Goal: Transaction & Acquisition: Purchase product/service

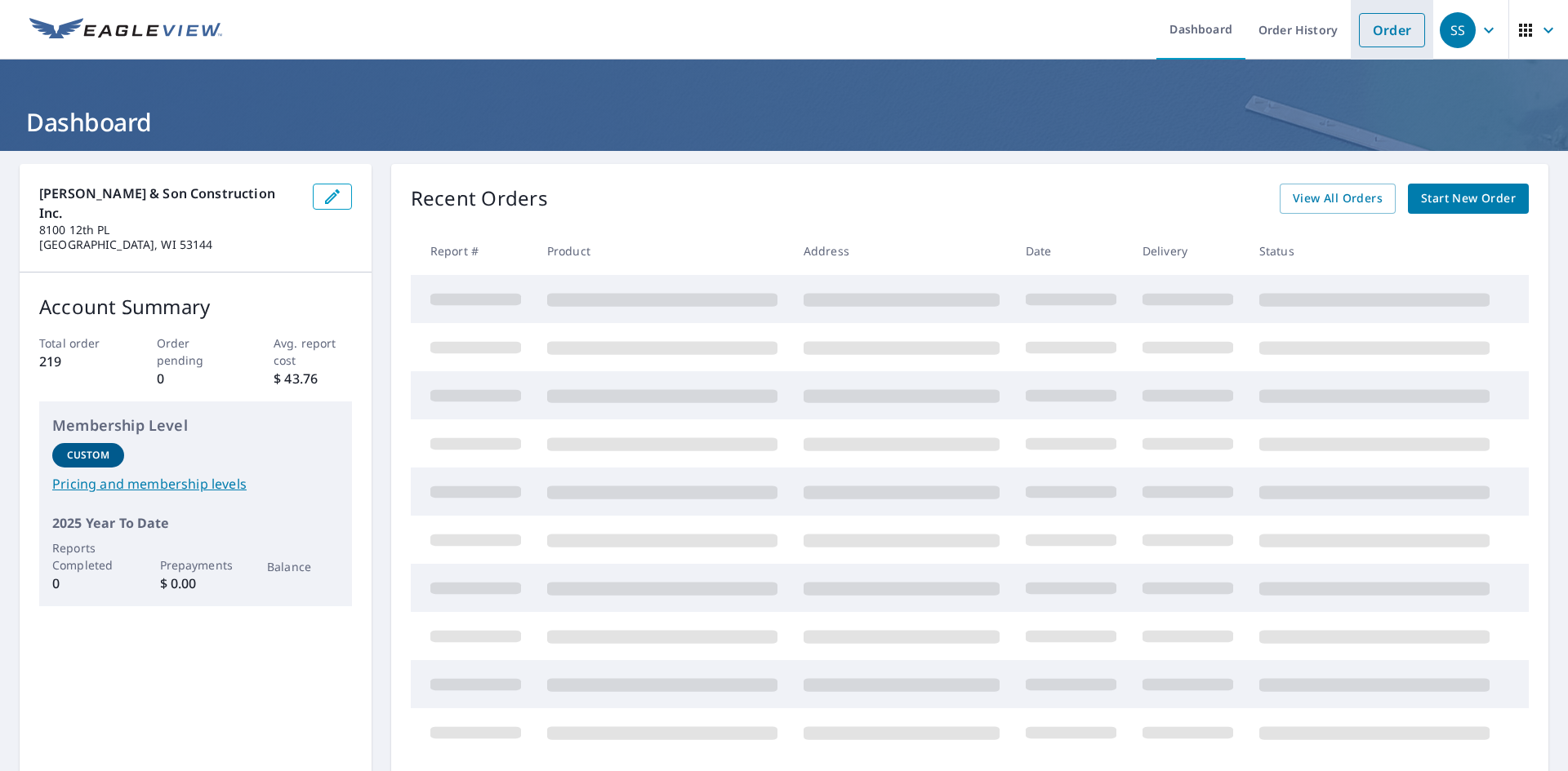
click at [1383, 43] on link "Order" at bounding box center [1392, 30] width 66 height 34
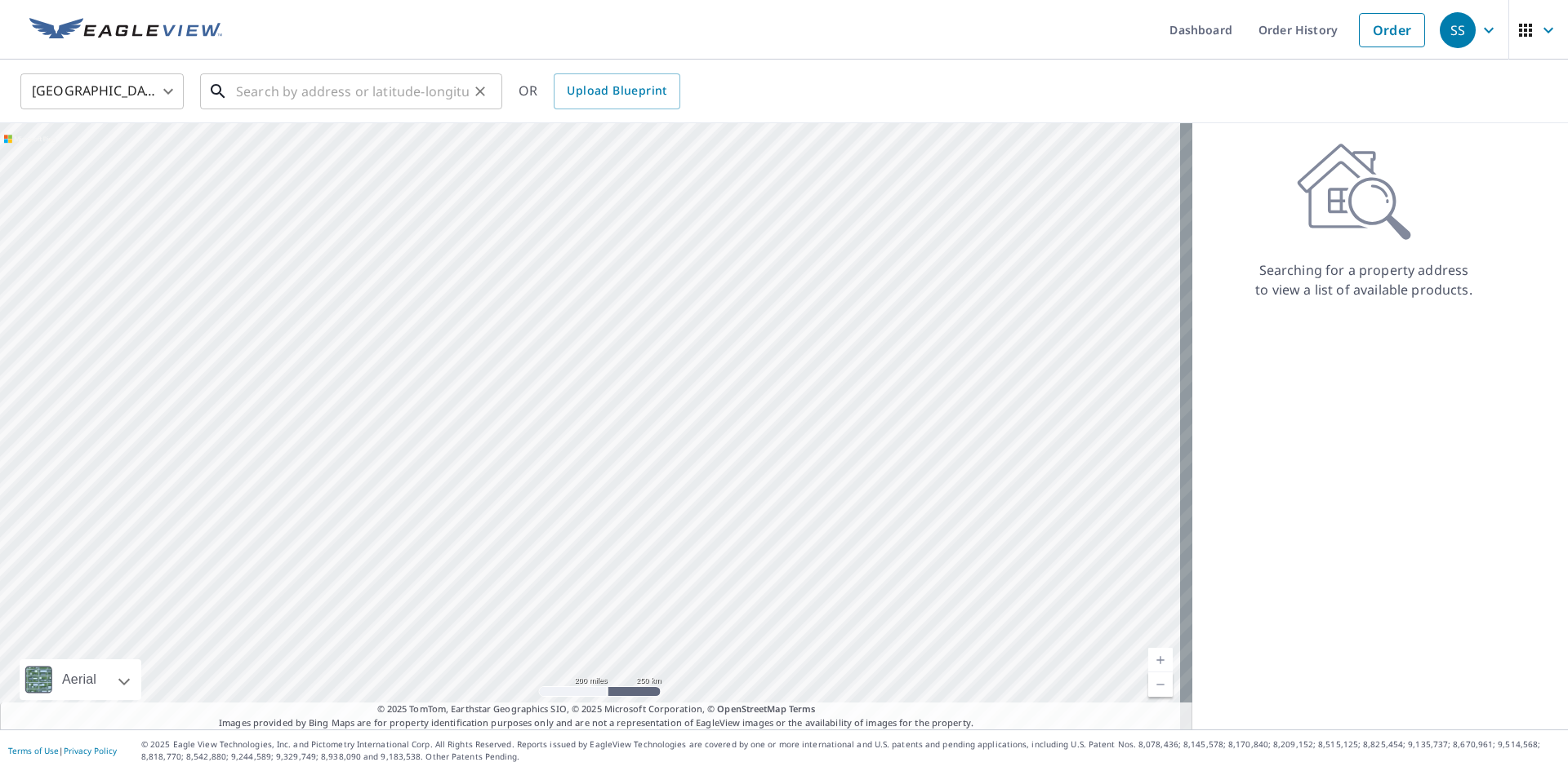
click at [247, 91] on input "text" at bounding box center [352, 91] width 233 height 46
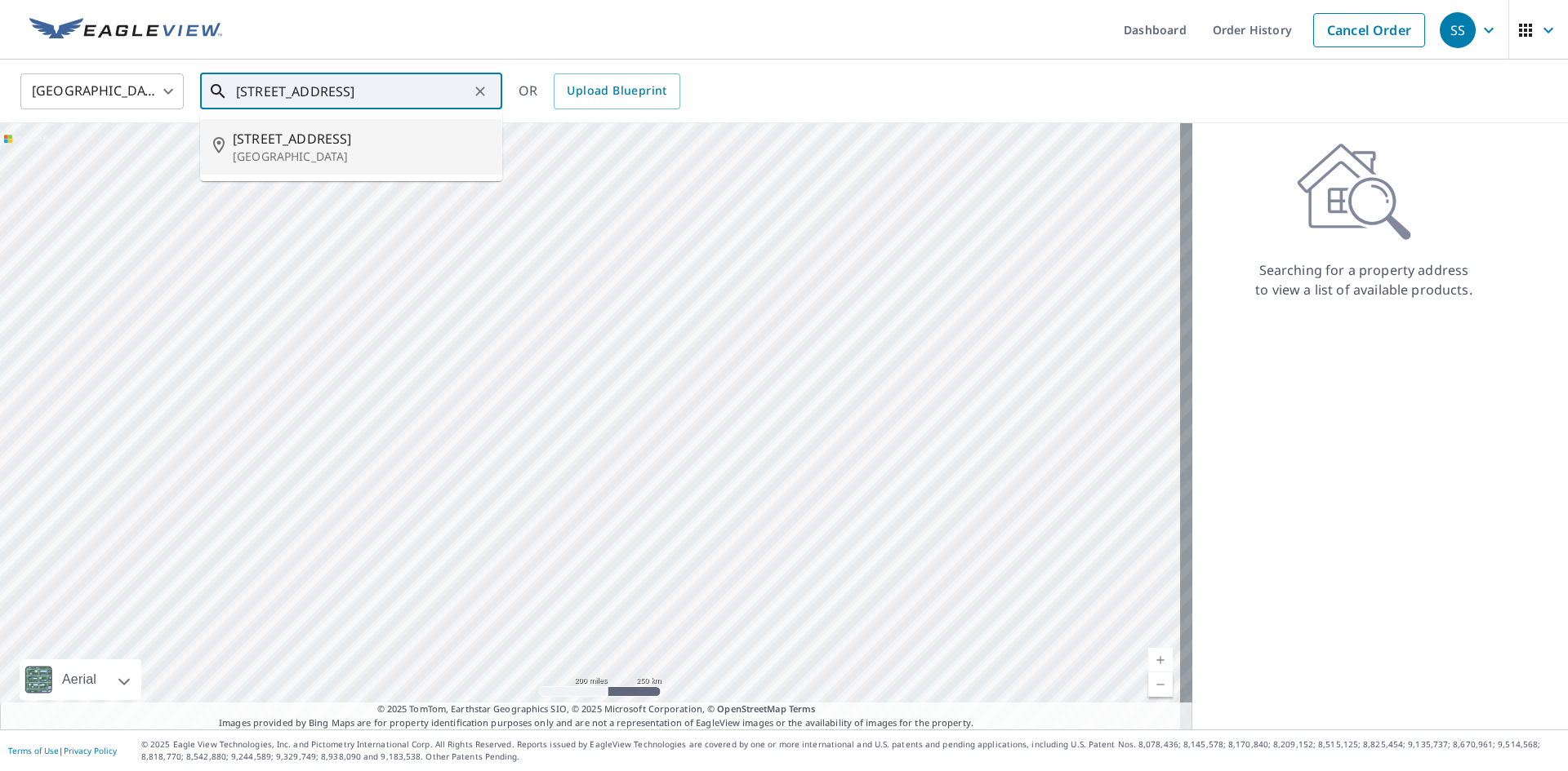
click at [268, 154] on p "[GEOGRAPHIC_DATA]" at bounding box center [361, 157] width 256 height 16
type input "[STREET_ADDRESS]"
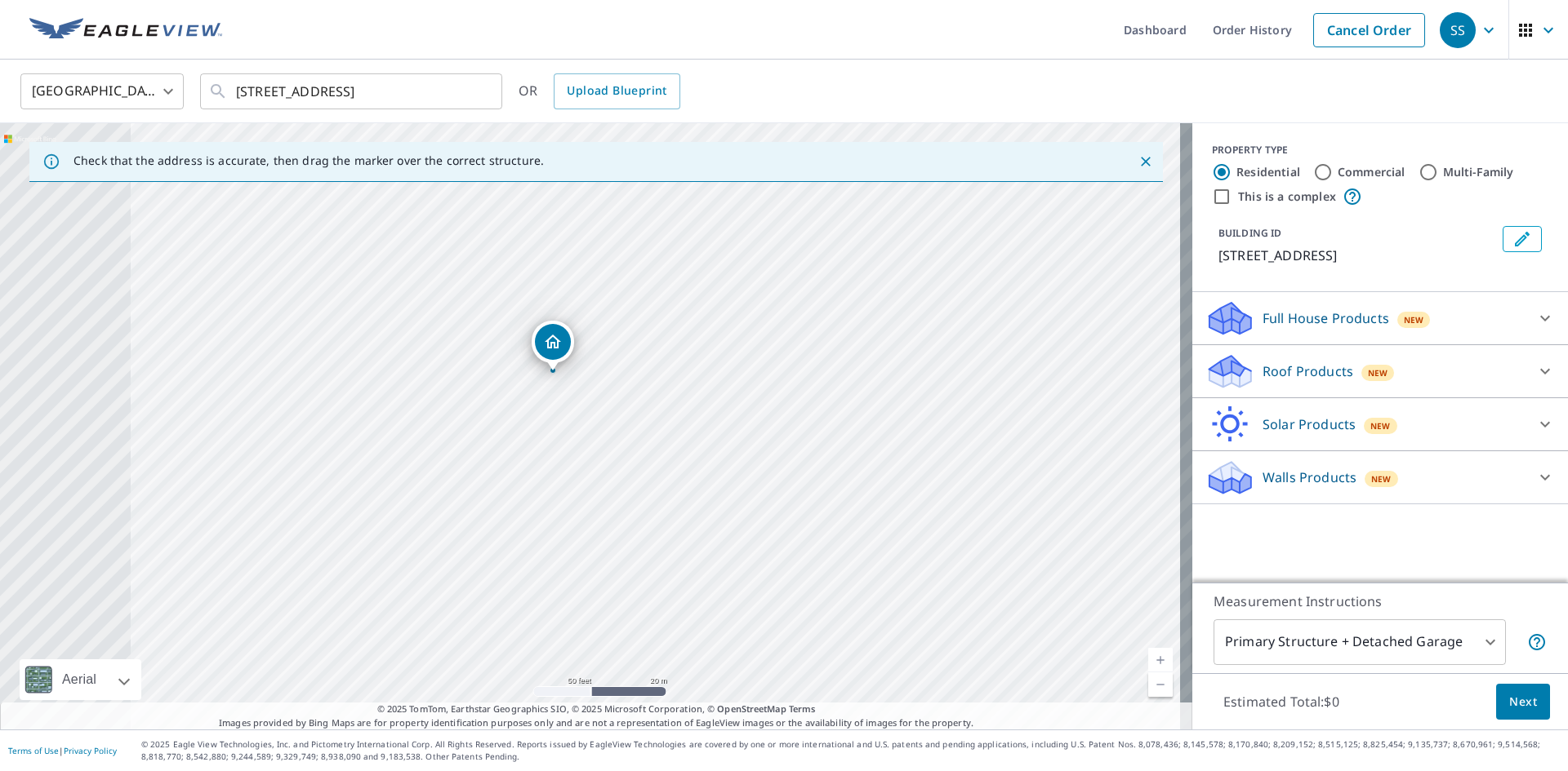
drag, startPoint x: 497, startPoint y: 443, endPoint x: 873, endPoint y: 593, distance: 404.8
click at [873, 593] on div "[STREET_ADDRESS]" at bounding box center [596, 426] width 1193 height 606
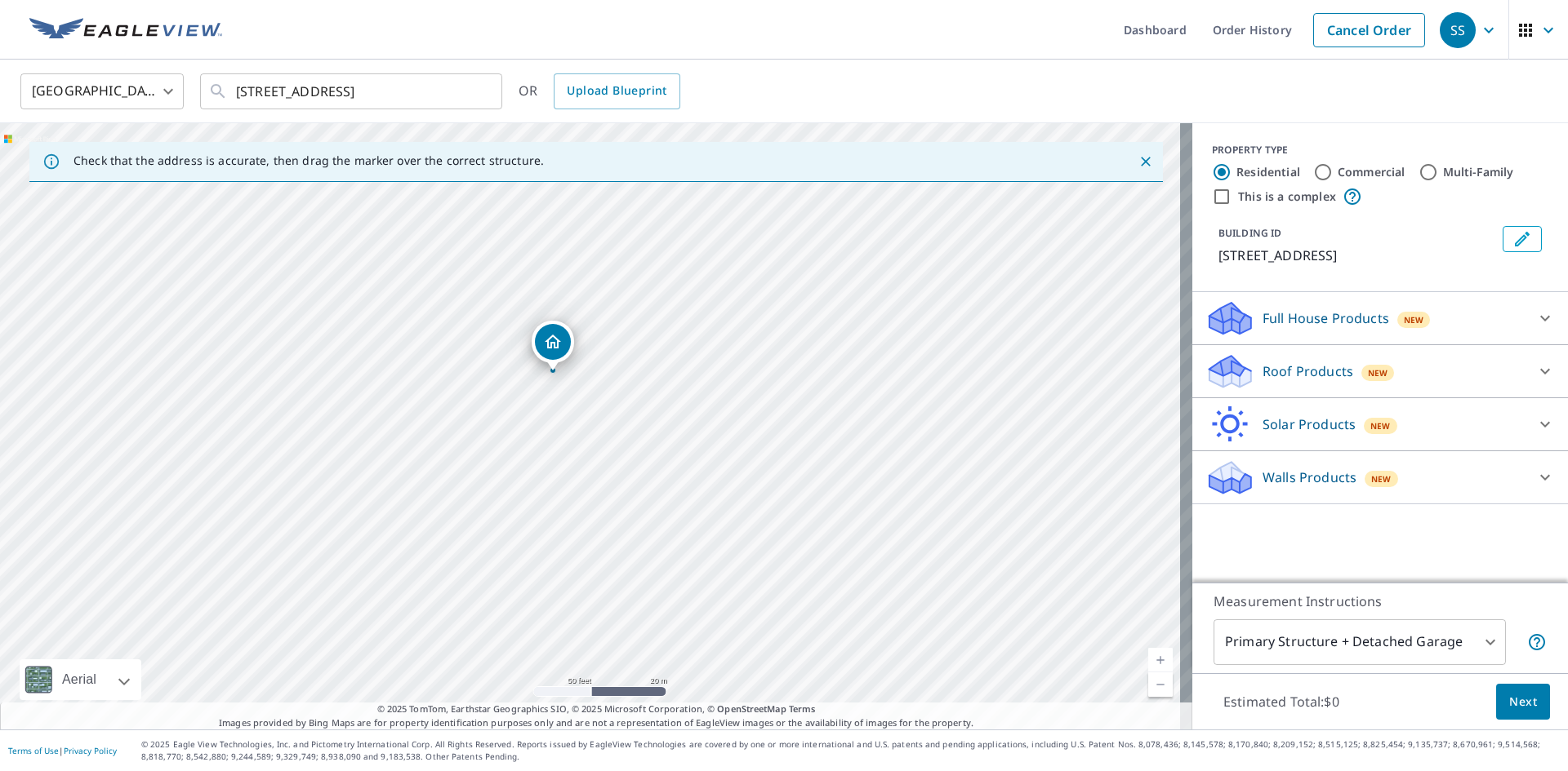
click at [1540, 374] on icon at bounding box center [1545, 372] width 10 height 5
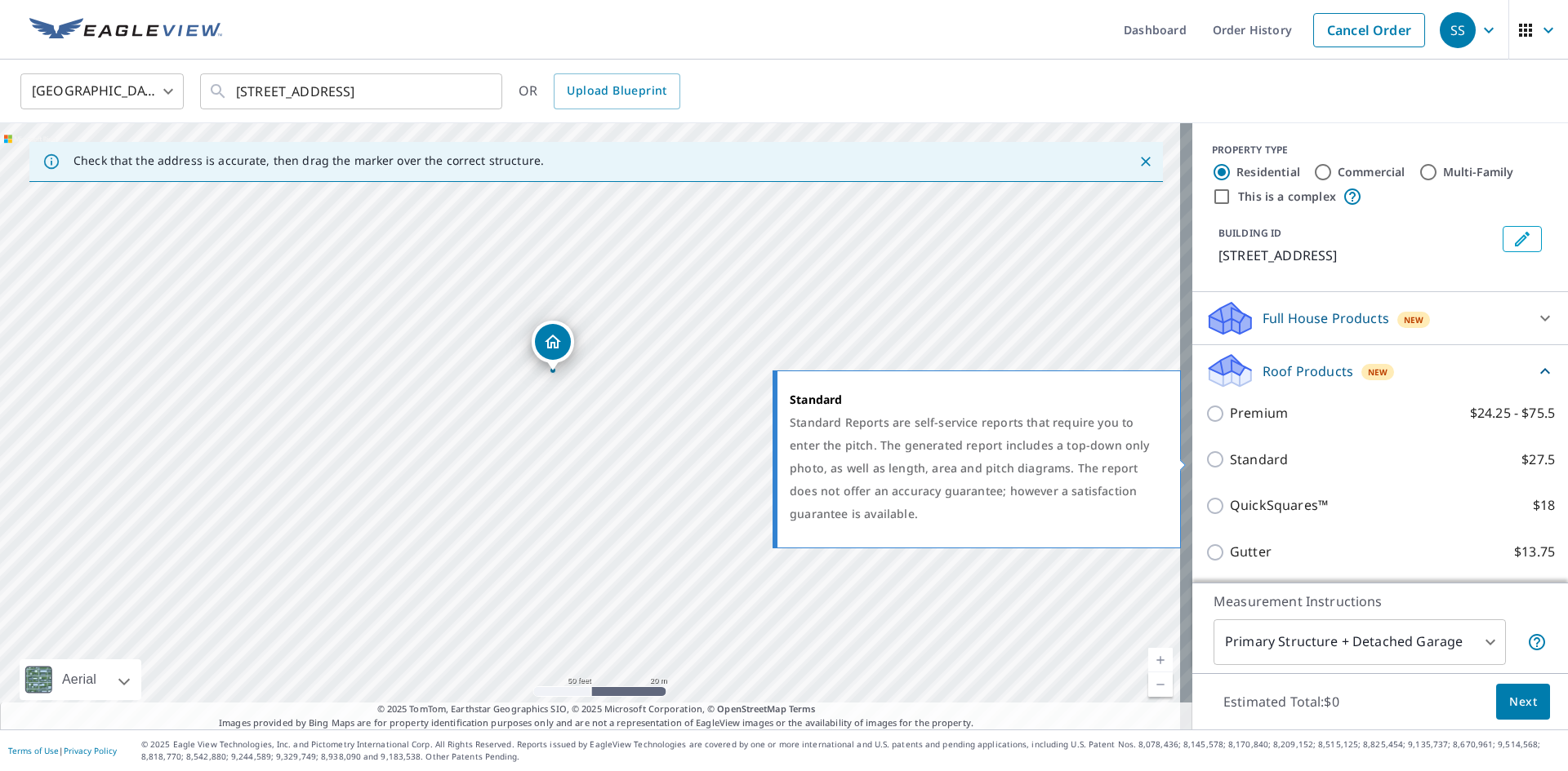
click at [1206, 458] on input "Standard $27.5" at bounding box center [1218, 459] width 24 height 20
checkbox input "true"
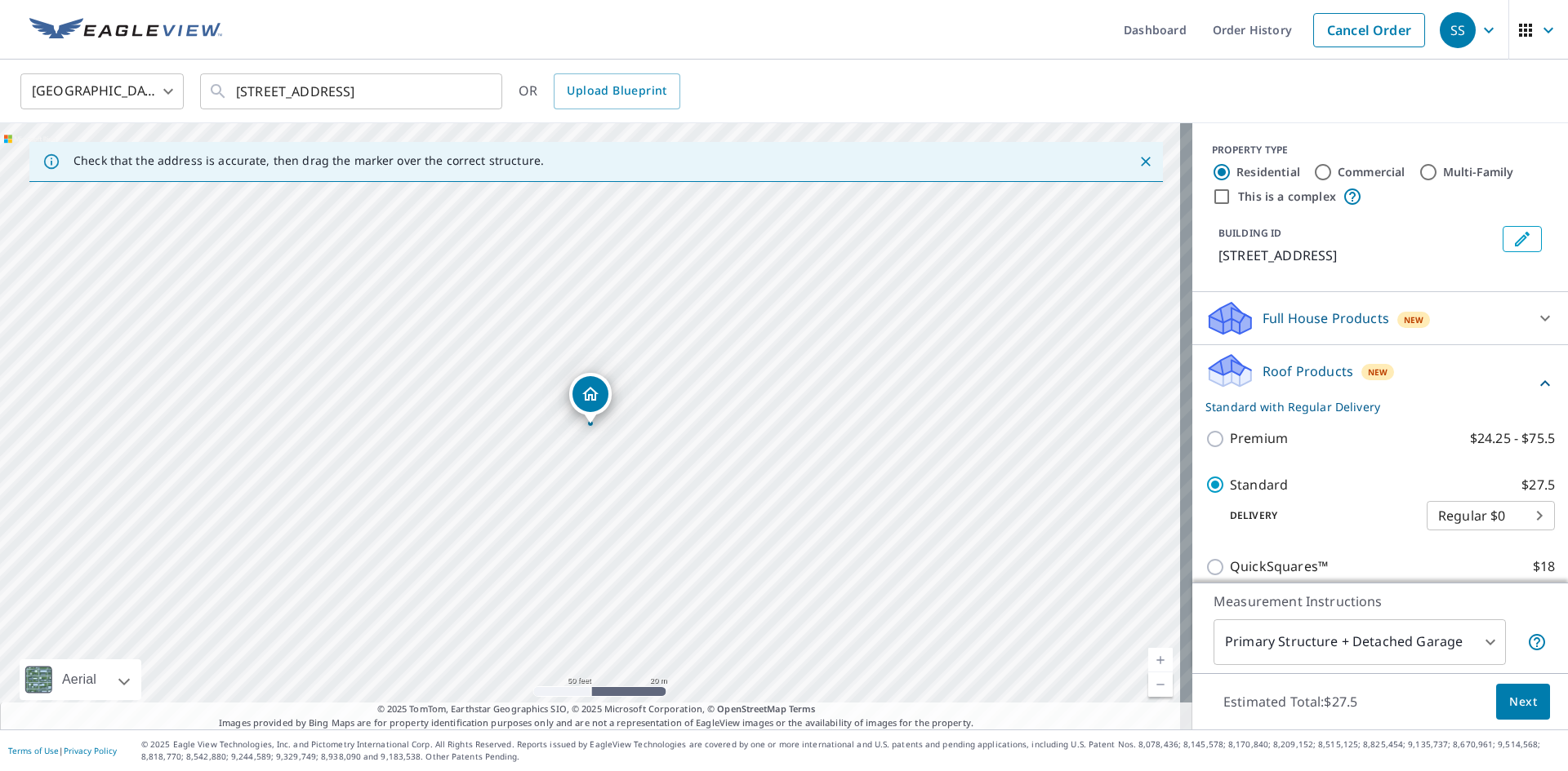
click at [1480, 641] on body "SS SS Dashboard Order History Cancel Order SS United States [GEOGRAPHIC_DATA] ​…" at bounding box center [784, 385] width 1568 height 771
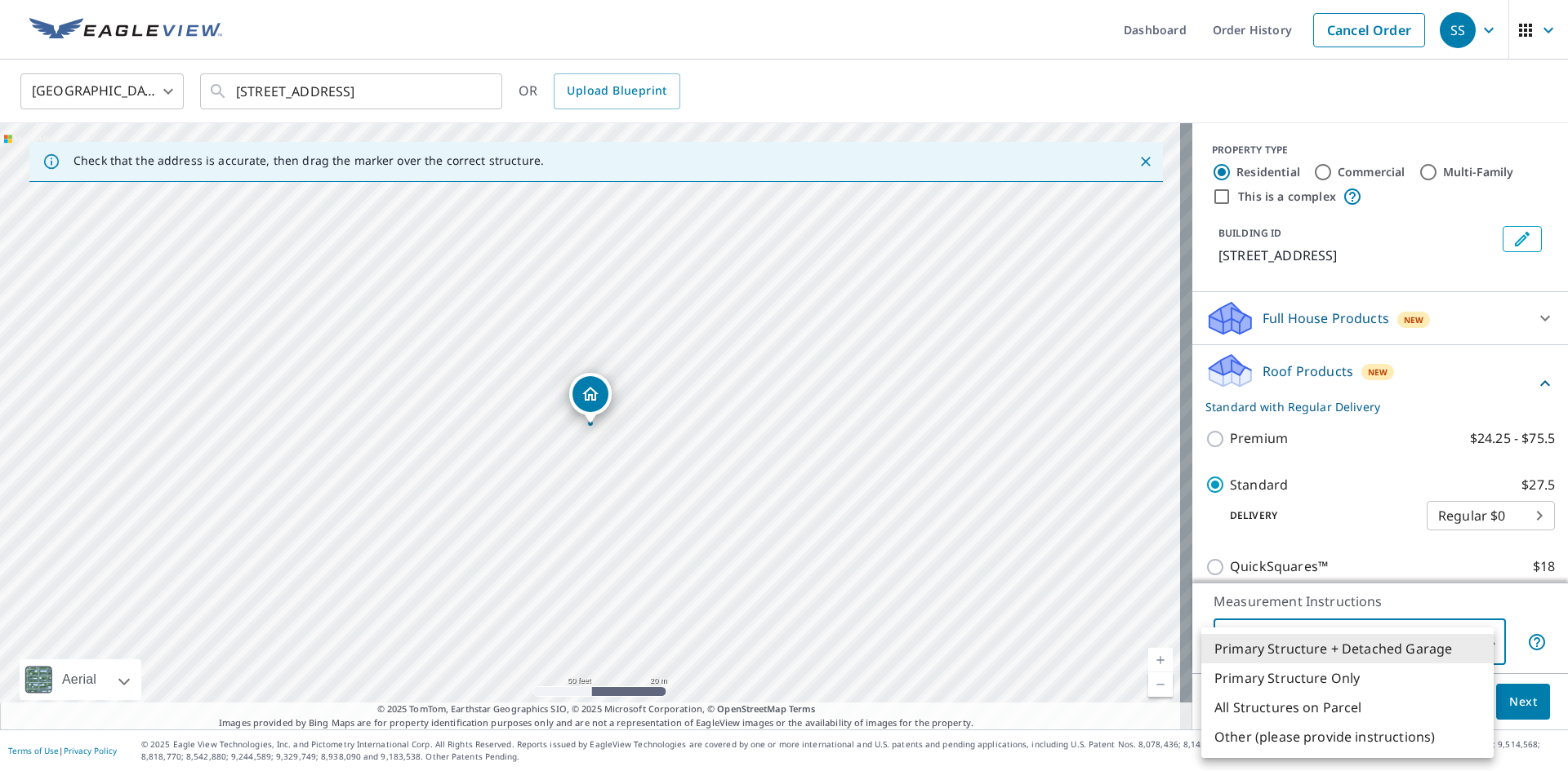
drag, startPoint x: 522, startPoint y: 332, endPoint x: 509, endPoint y: 413, distance: 82.0
click at [490, 435] on div at bounding box center [784, 385] width 1568 height 771
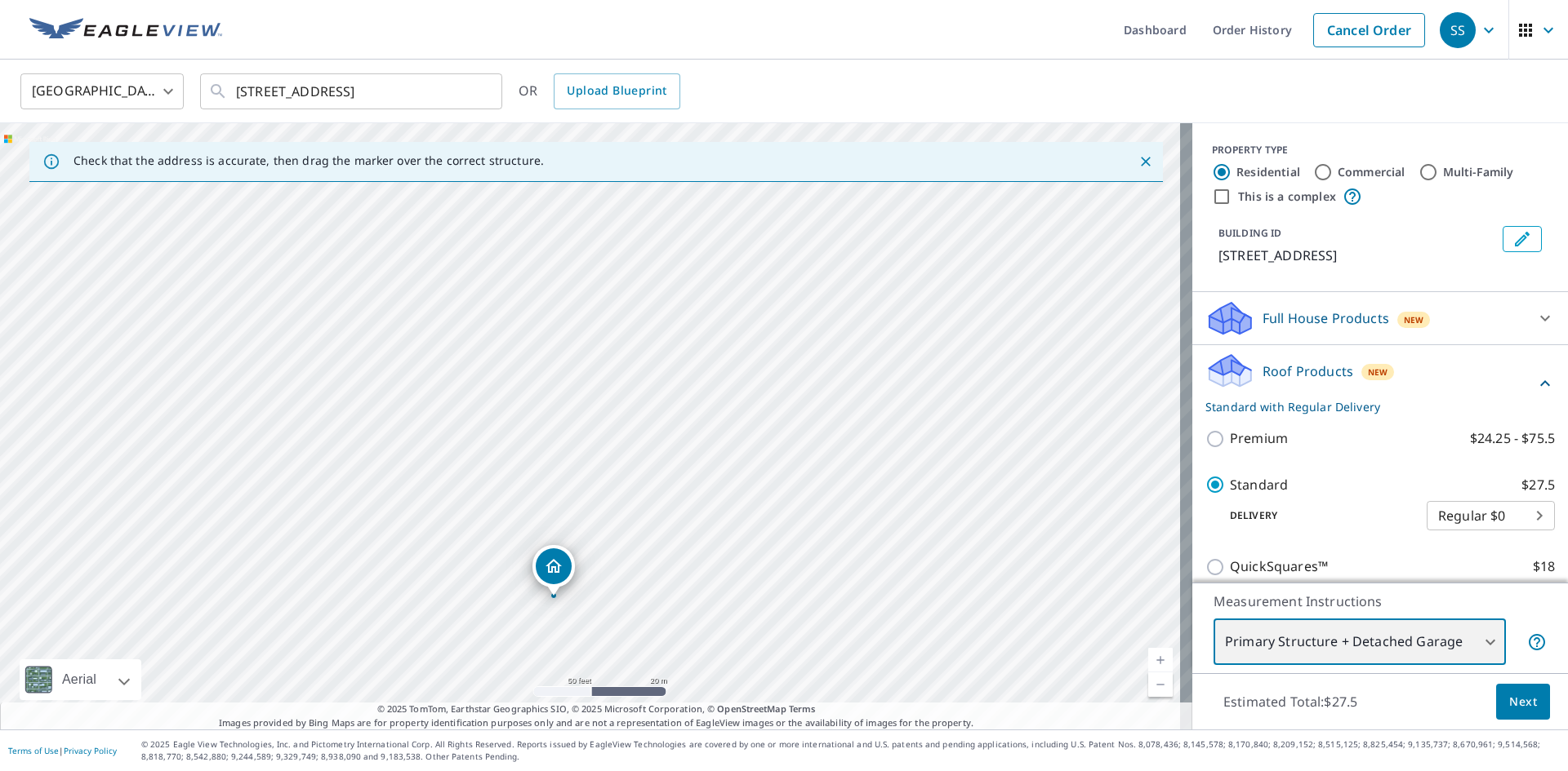
drag, startPoint x: 531, startPoint y: 350, endPoint x: 495, endPoint y: 522, distance: 175.7
click at [495, 522] on div "[STREET_ADDRESS]" at bounding box center [596, 426] width 1193 height 606
drag, startPoint x: 486, startPoint y: 519, endPoint x: 535, endPoint y: 318, distance: 206.9
click at [535, 318] on div "[STREET_ADDRESS]" at bounding box center [596, 426] width 1193 height 606
drag, startPoint x: 504, startPoint y: 477, endPoint x: 493, endPoint y: 308, distance: 169.4
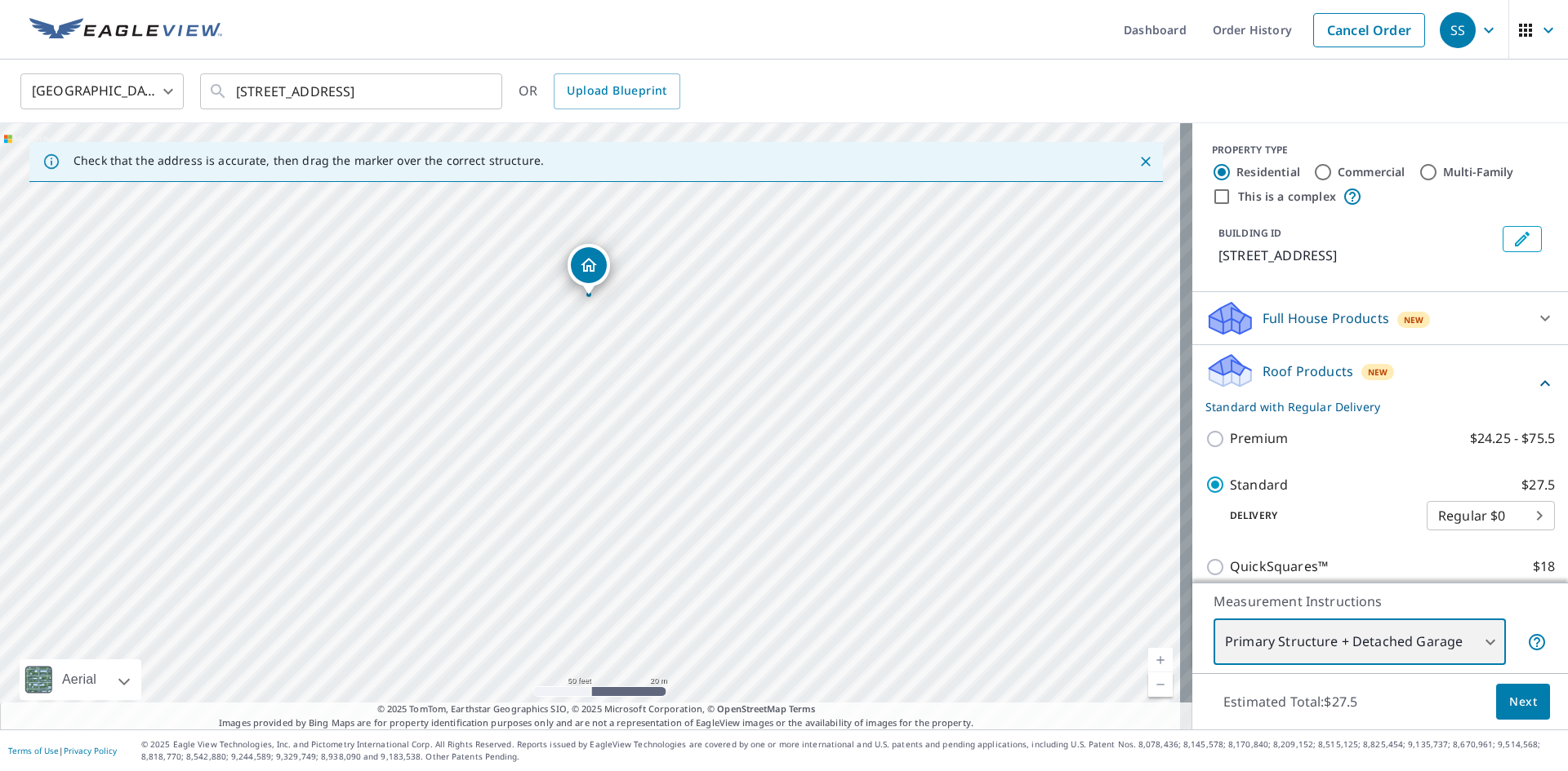
click at [485, 309] on div "[STREET_ADDRESS]" at bounding box center [596, 426] width 1193 height 606
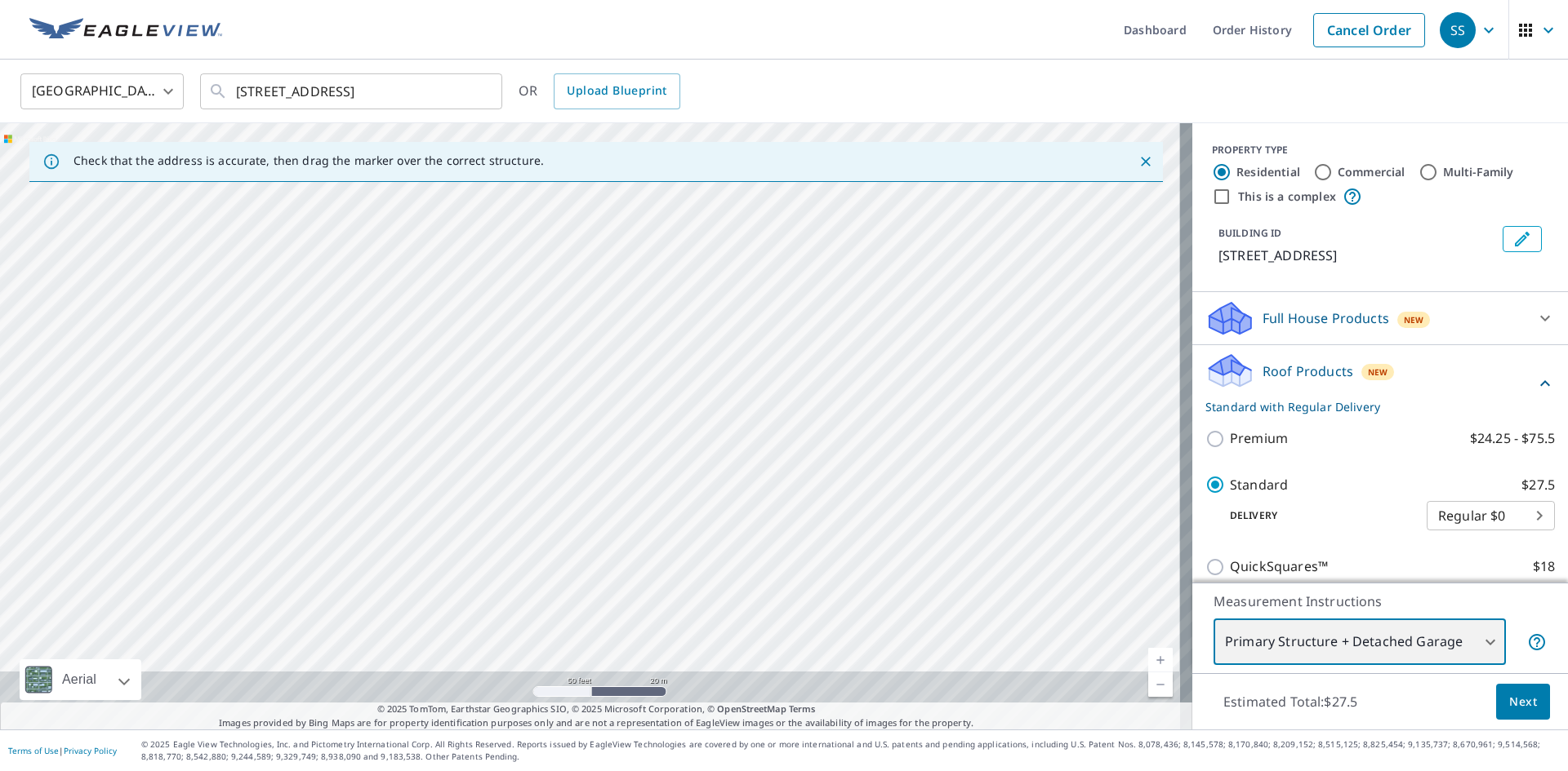
drag, startPoint x: 577, startPoint y: 582, endPoint x: 564, endPoint y: 357, distance: 225.4
click at [562, 361] on div "[STREET_ADDRESS]" at bounding box center [596, 426] width 1193 height 606
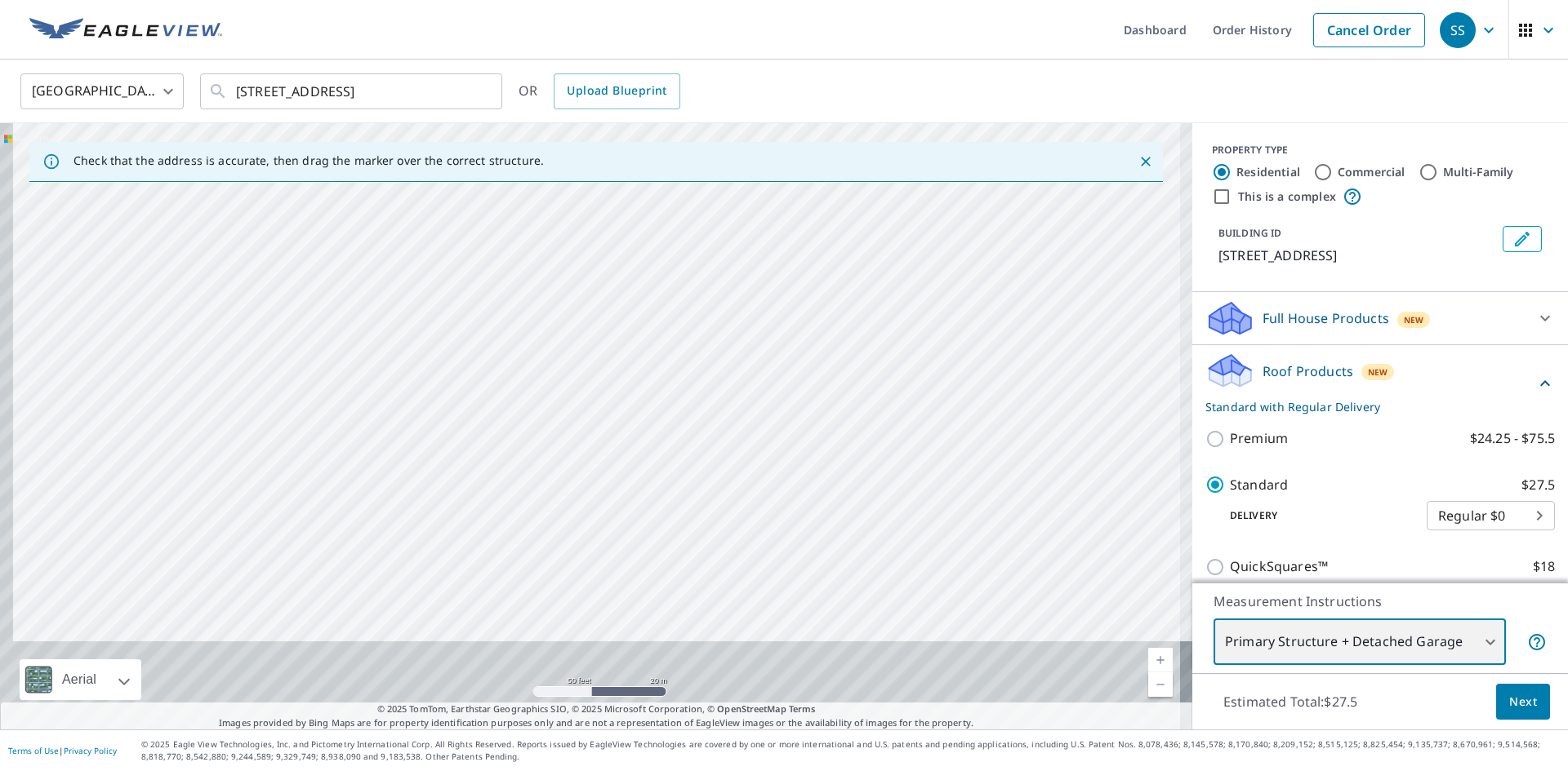
drag, startPoint x: 581, startPoint y: 399, endPoint x: 588, endPoint y: 339, distance: 60.4
click at [588, 347] on div "[STREET_ADDRESS]" at bounding box center [596, 426] width 1193 height 606
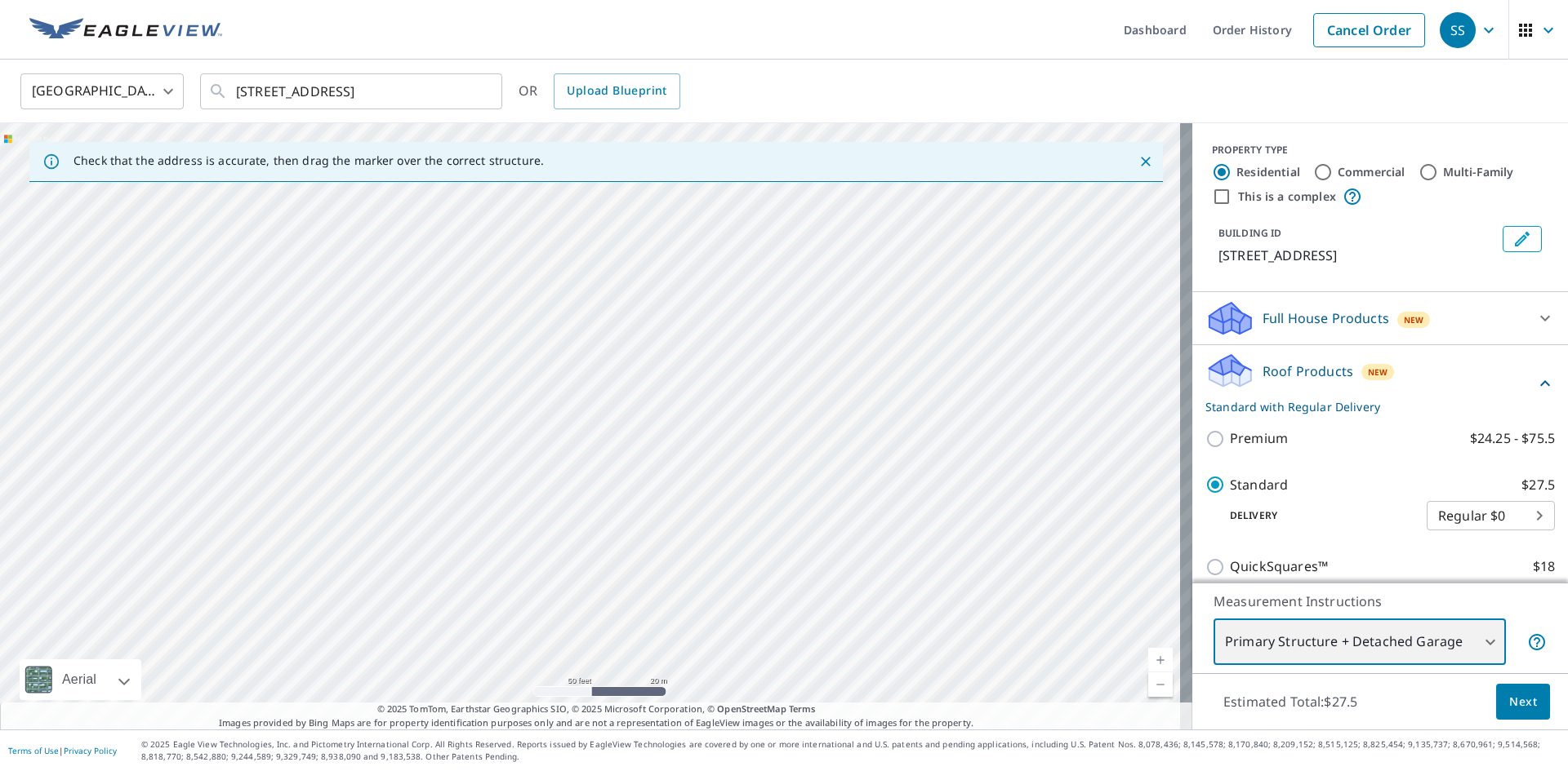
drag, startPoint x: 622, startPoint y: 434, endPoint x: 635, endPoint y: 577, distance: 143.6
click at [635, 577] on div "[STREET_ADDRESS]" at bounding box center [596, 426] width 1193 height 606
drag, startPoint x: 624, startPoint y: 462, endPoint x: 625, endPoint y: 566, distance: 104.0
click at [625, 566] on div "[STREET_ADDRESS]" at bounding box center [596, 426] width 1193 height 606
drag, startPoint x: 616, startPoint y: 481, endPoint x: 622, endPoint y: 558, distance: 77.2
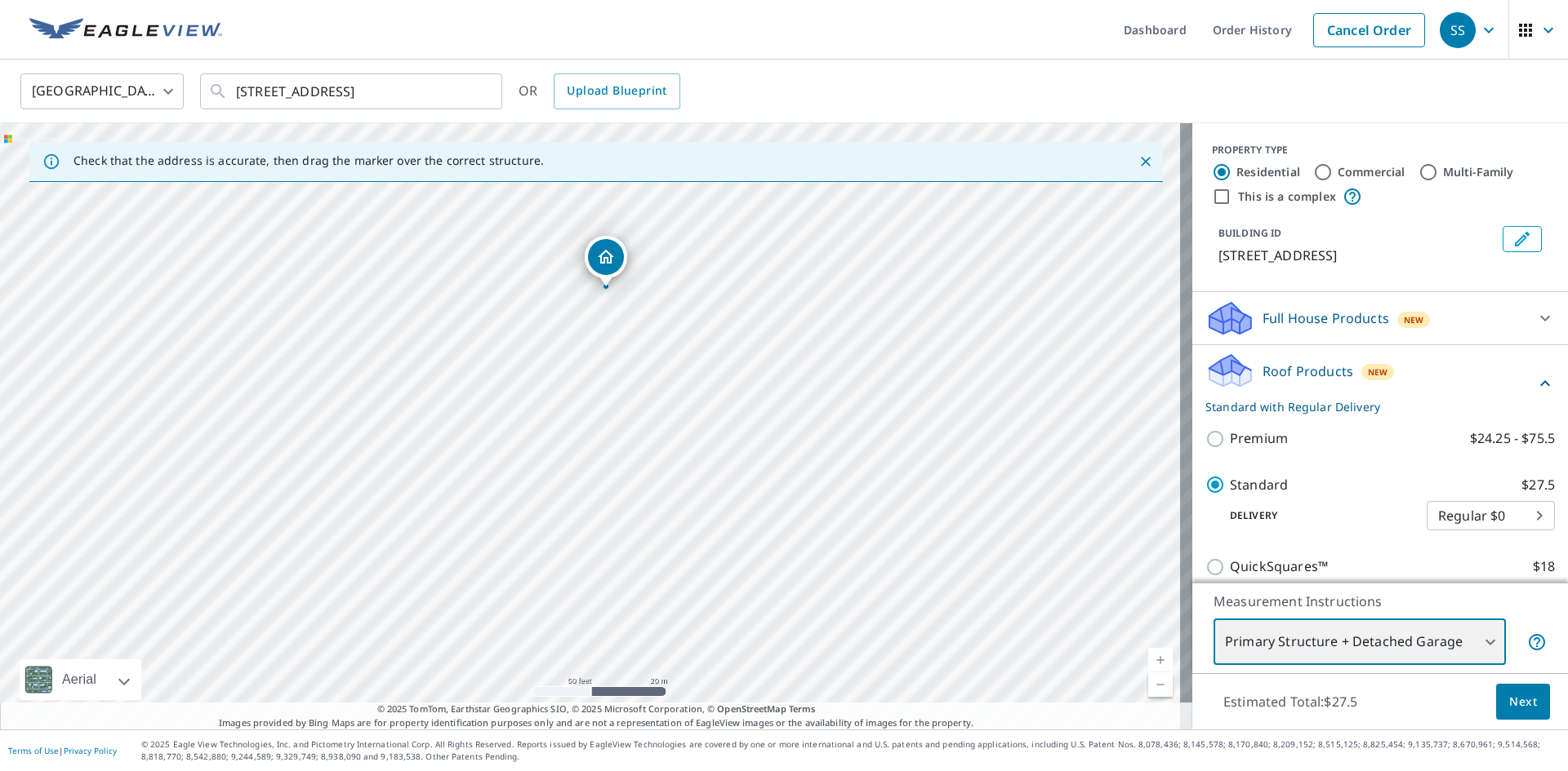
click at [622, 558] on div "[STREET_ADDRESS]" at bounding box center [596, 426] width 1193 height 606
drag, startPoint x: 558, startPoint y: 505, endPoint x: 547, endPoint y: 575, distance: 70.9
click at [547, 575] on div "[STREET_ADDRESS]" at bounding box center [596, 426] width 1193 height 606
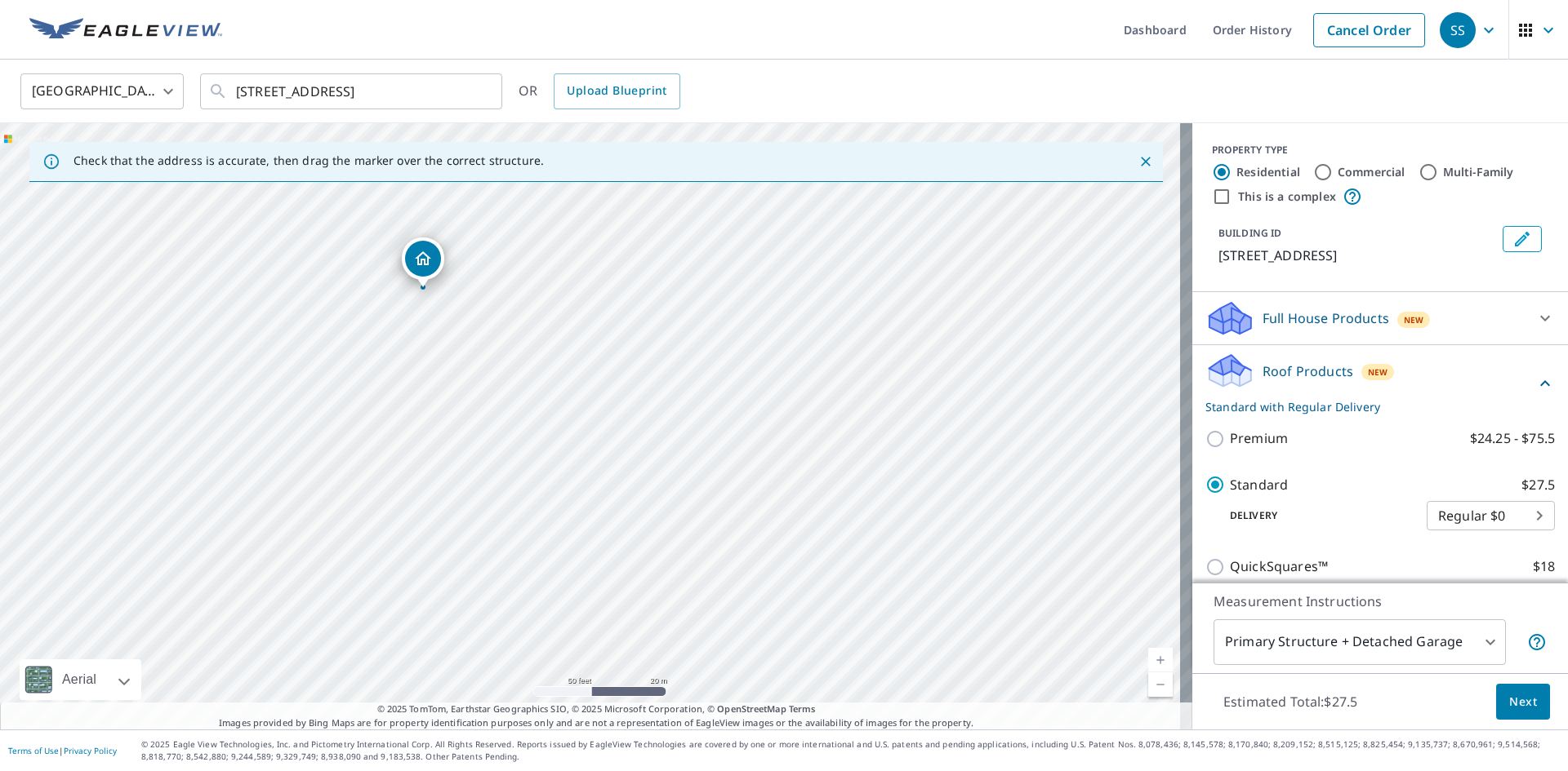
drag, startPoint x: 589, startPoint y: 435, endPoint x: 422, endPoint y: 256, distance: 244.8
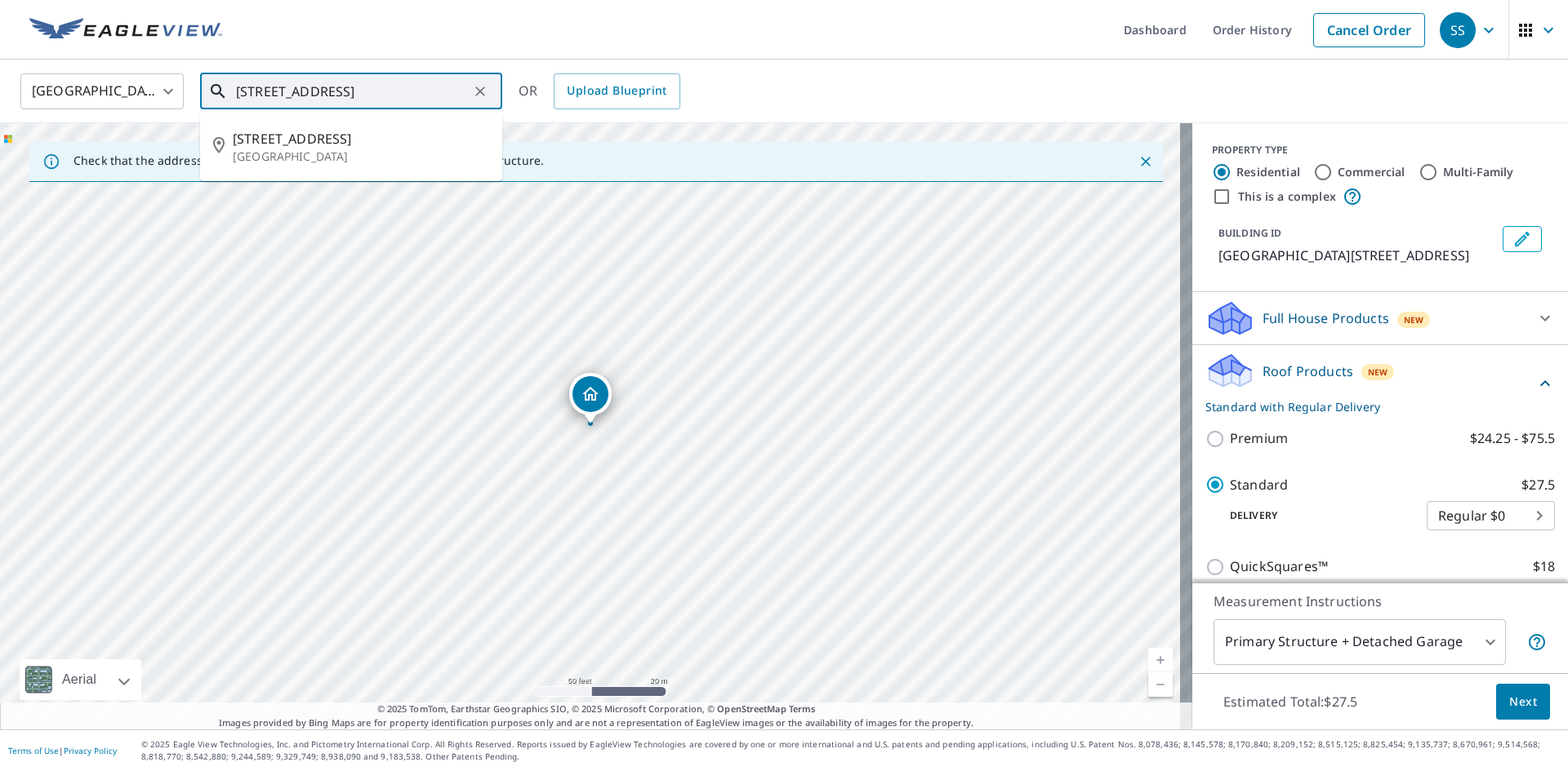
click at [260, 90] on input "[STREET_ADDRESS]" at bounding box center [352, 91] width 233 height 46
type input "[GEOGRAPHIC_DATA][STREET_ADDRESS]"
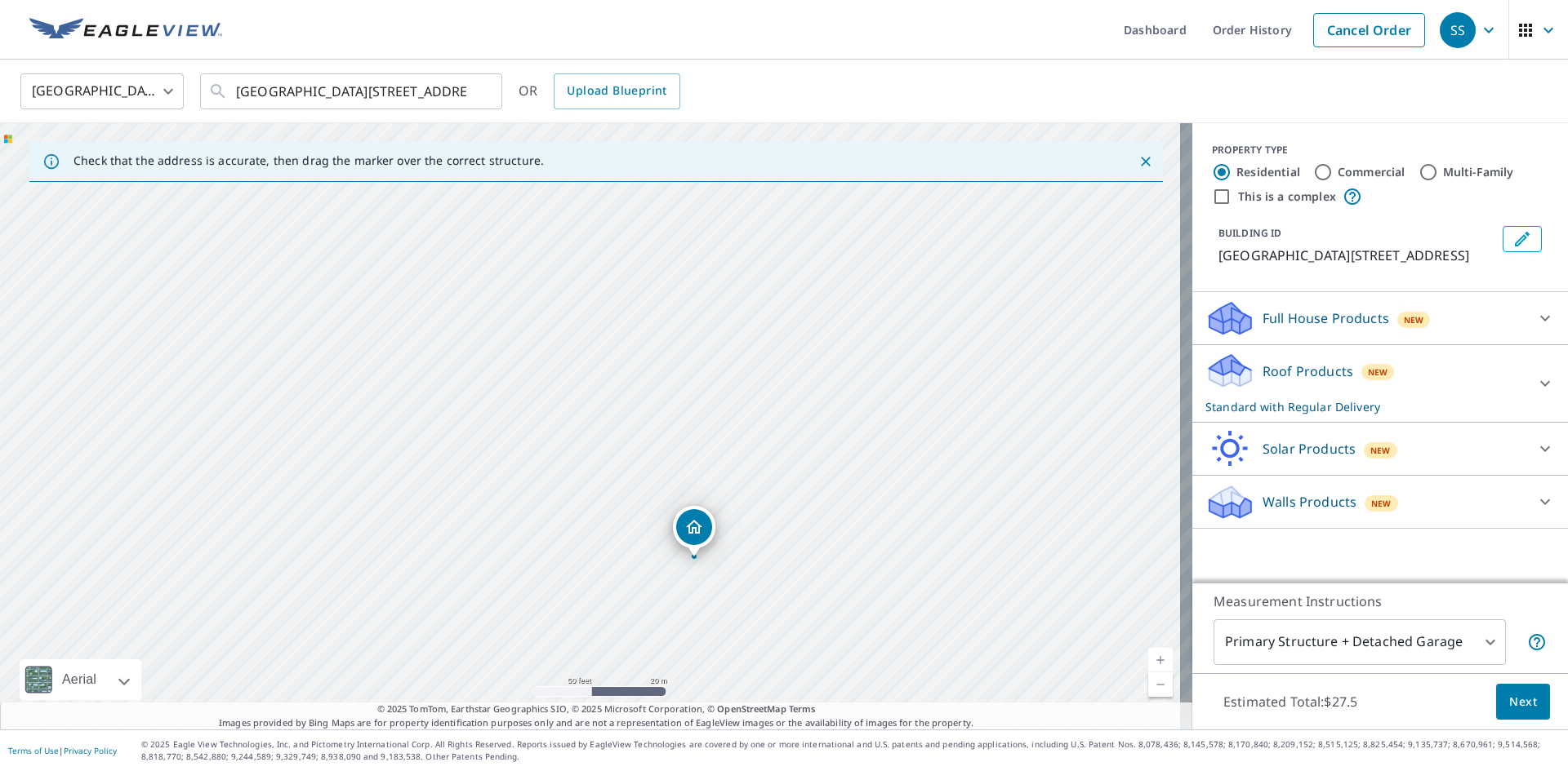
drag, startPoint x: 335, startPoint y: 284, endPoint x: 439, endPoint y: 417, distance: 168.8
click at [439, 417] on div "[GEOGRAPHIC_DATA][STREET_ADDRESS]" at bounding box center [596, 426] width 1193 height 606
drag, startPoint x: 698, startPoint y: 525, endPoint x: 453, endPoint y: 330, distance: 313.1
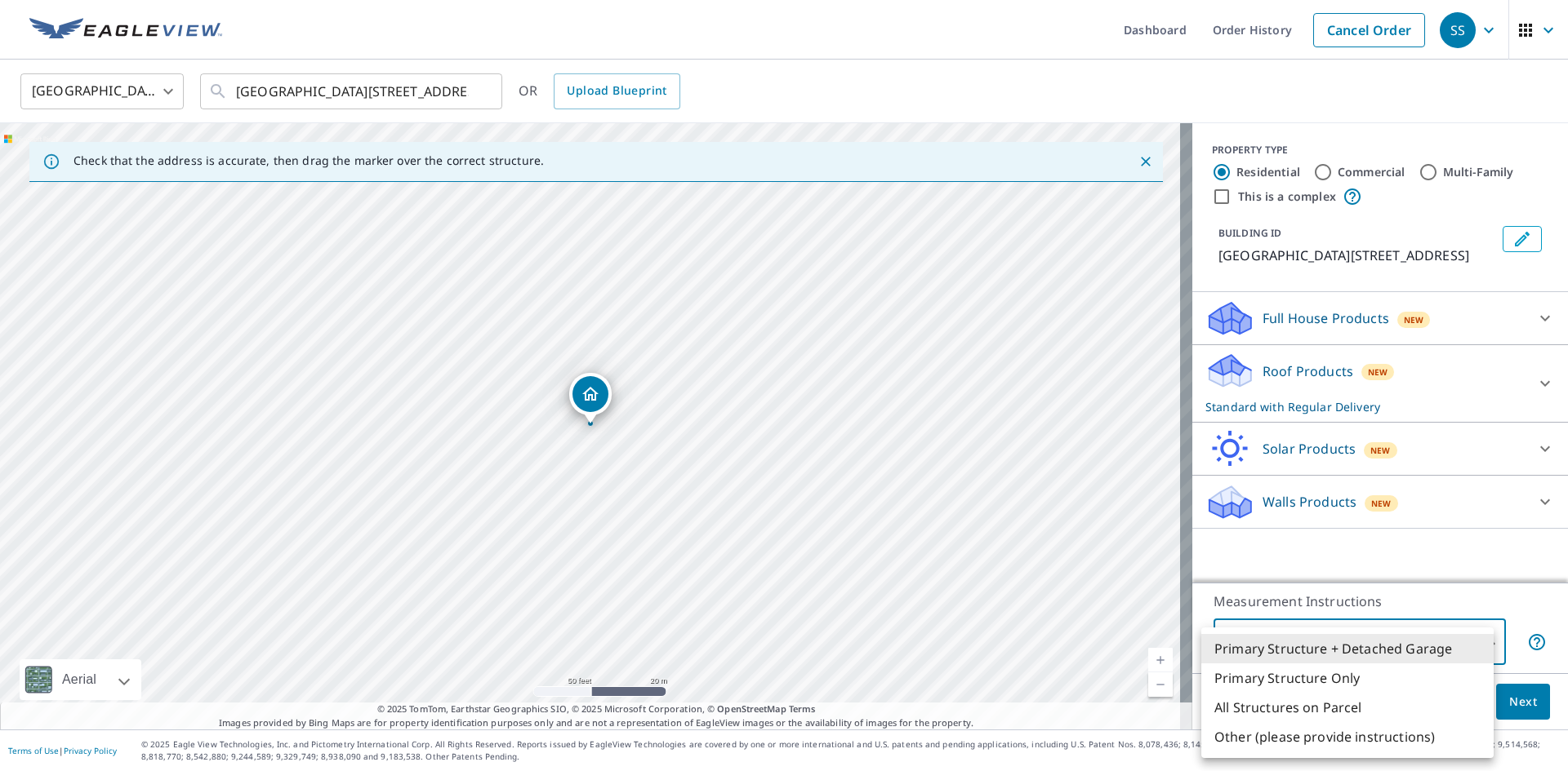
click at [1483, 642] on body "SS SS Dashboard Order History Cancel Order SS United States [GEOGRAPHIC_DATA] ​…" at bounding box center [784, 385] width 1568 height 771
click at [1283, 681] on li "Primary Structure Only" at bounding box center [1348, 678] width 292 height 30
type input "2"
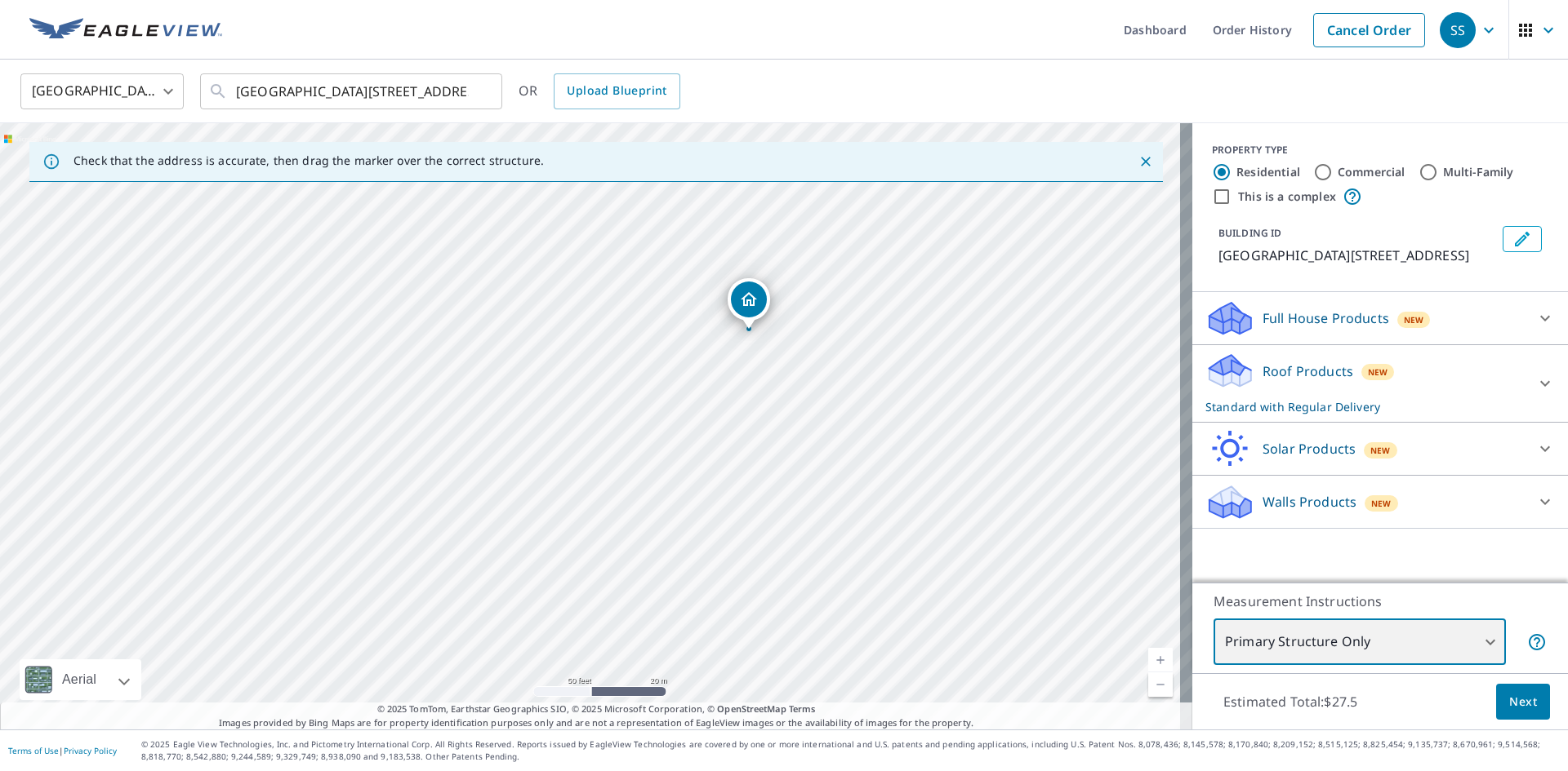
drag, startPoint x: 904, startPoint y: 467, endPoint x: 360, endPoint y: 367, distance: 553.1
click at [361, 366] on div "[GEOGRAPHIC_DATA][STREET_ADDRESS]" at bounding box center [596, 426] width 1193 height 606
drag, startPoint x: 675, startPoint y: 368, endPoint x: 603, endPoint y: 506, distance: 155.7
click at [603, 506] on div "[GEOGRAPHIC_DATA][STREET_ADDRESS]" at bounding box center [596, 426] width 1193 height 606
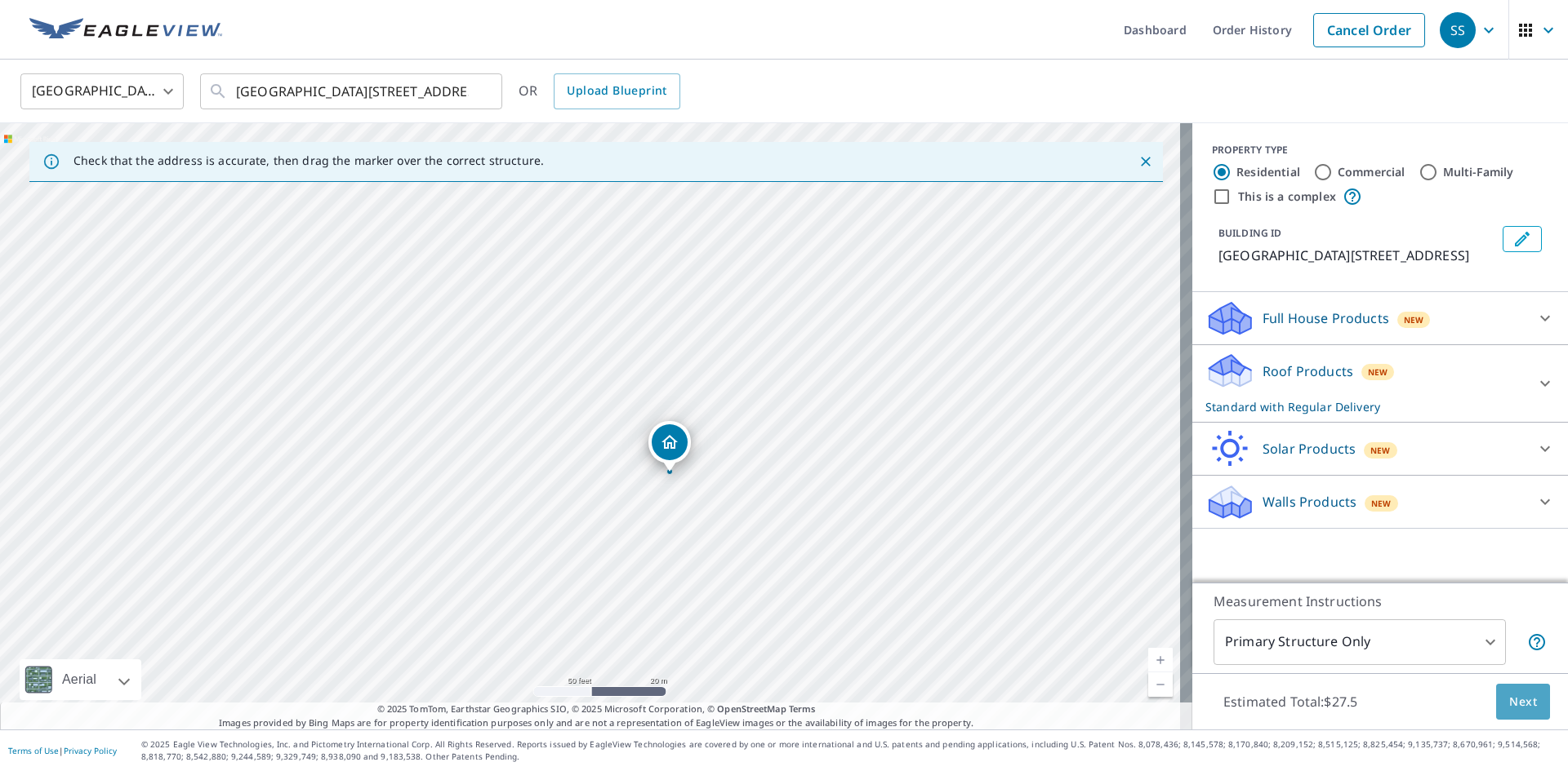
click at [1512, 700] on span "Next" at bounding box center [1523, 702] width 28 height 21
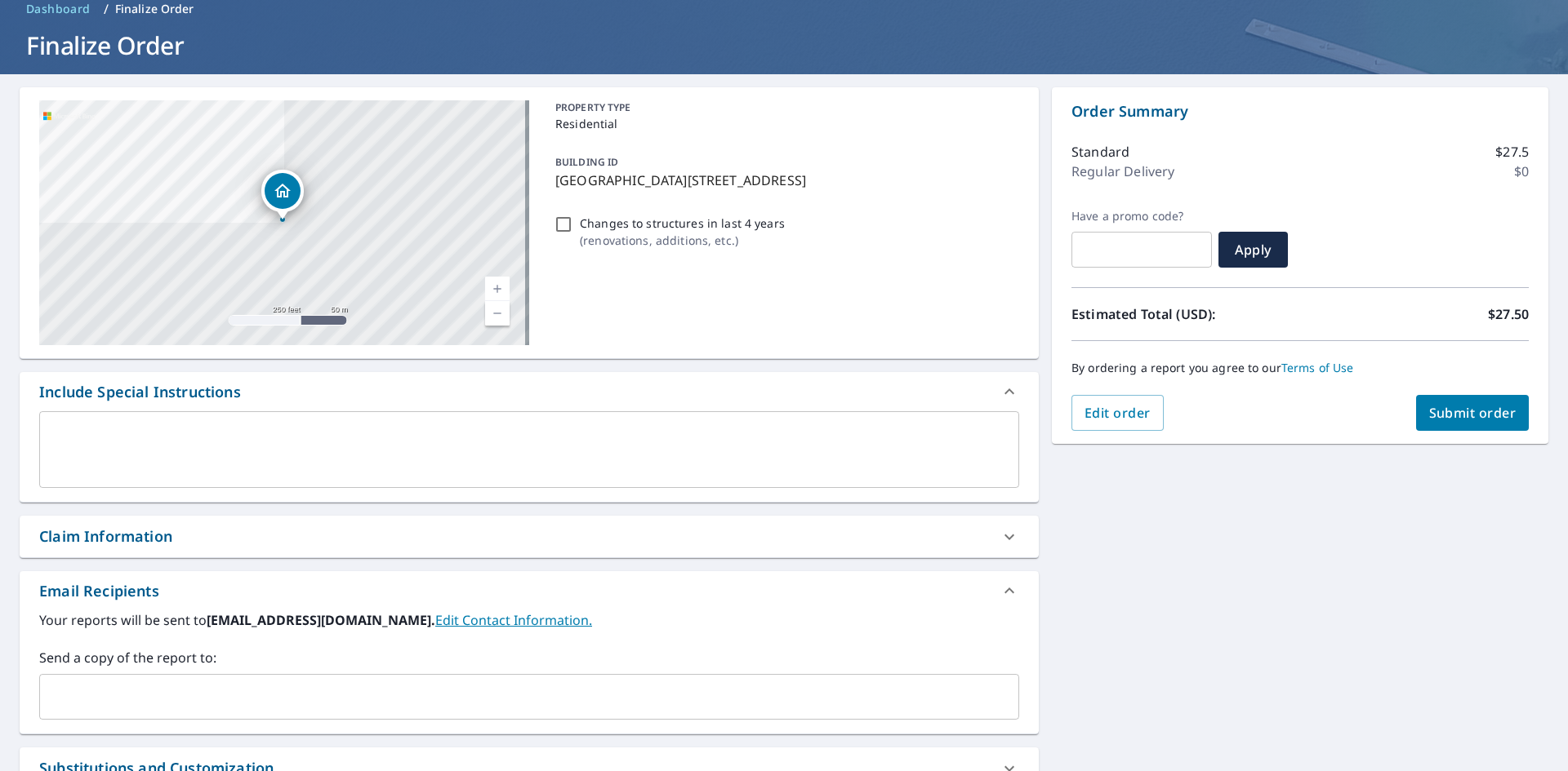
scroll to position [256, 0]
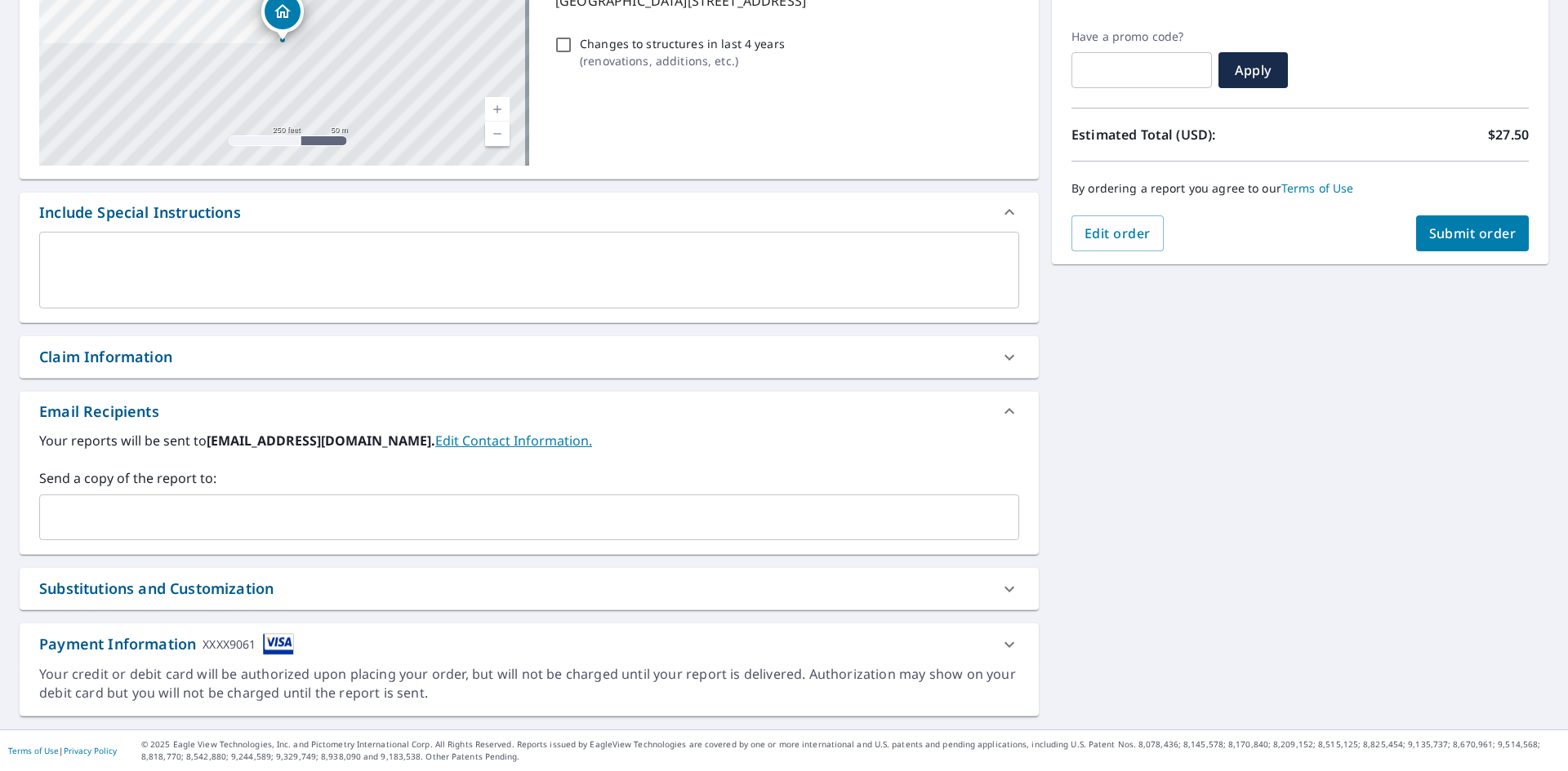
click at [128, 590] on div "Substitutions and Customization" at bounding box center [157, 588] width 235 height 22
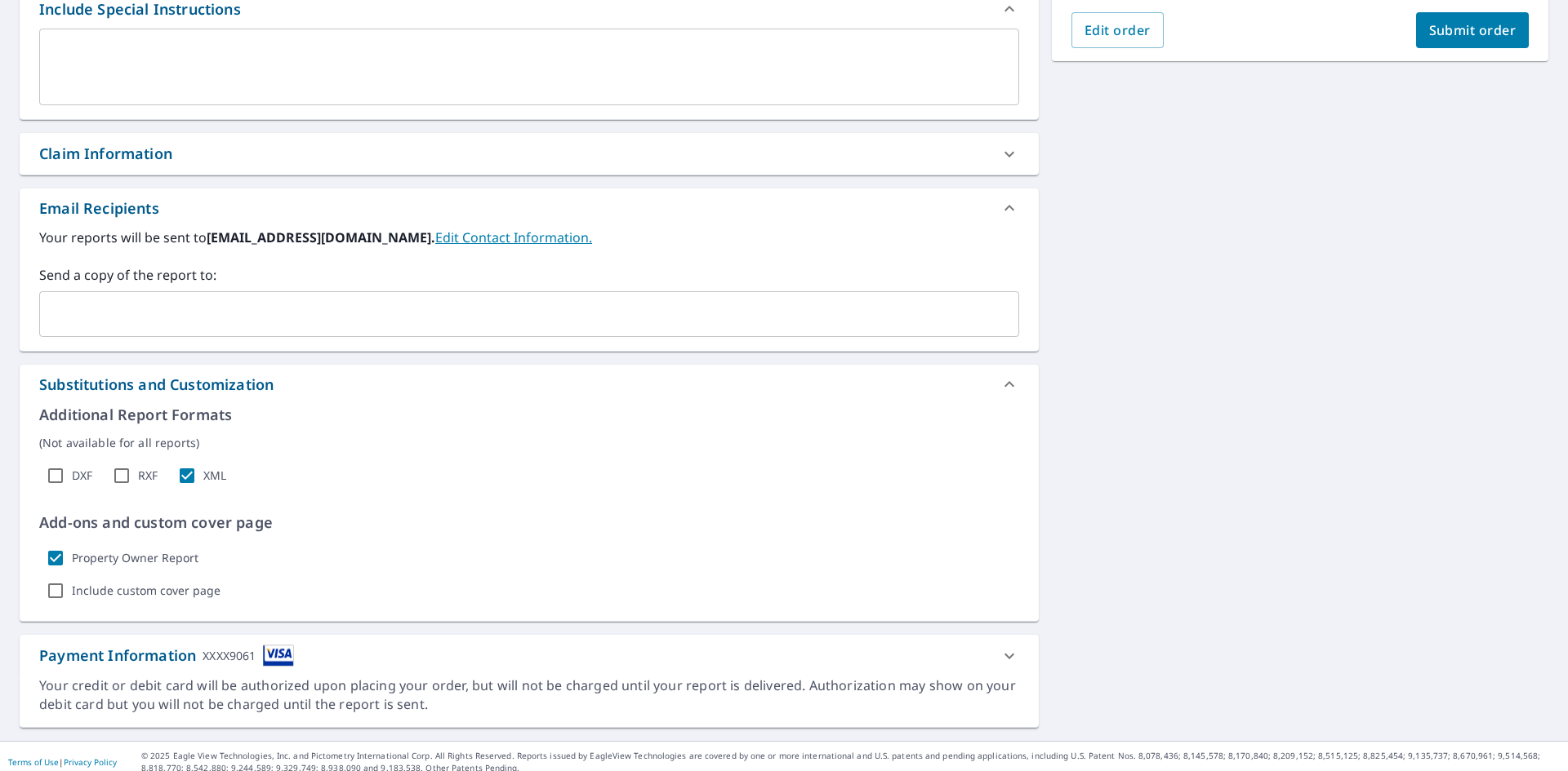
scroll to position [471, 0]
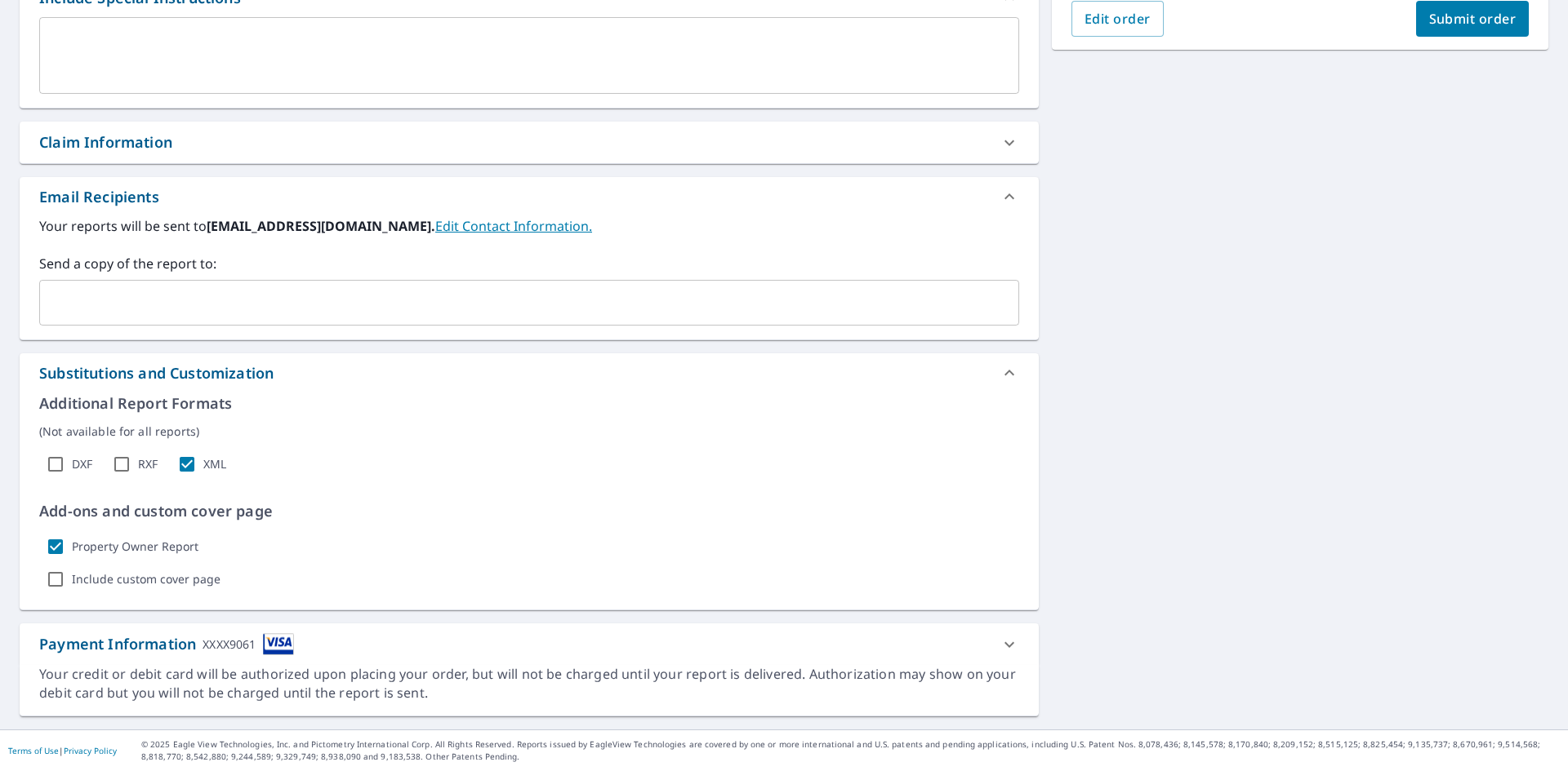
click at [64, 547] on input "Property Owner Report" at bounding box center [56, 547] width 32 height 32
checkbox input "false"
click at [1452, 14] on span "Submit order" at bounding box center [1473, 19] width 88 height 18
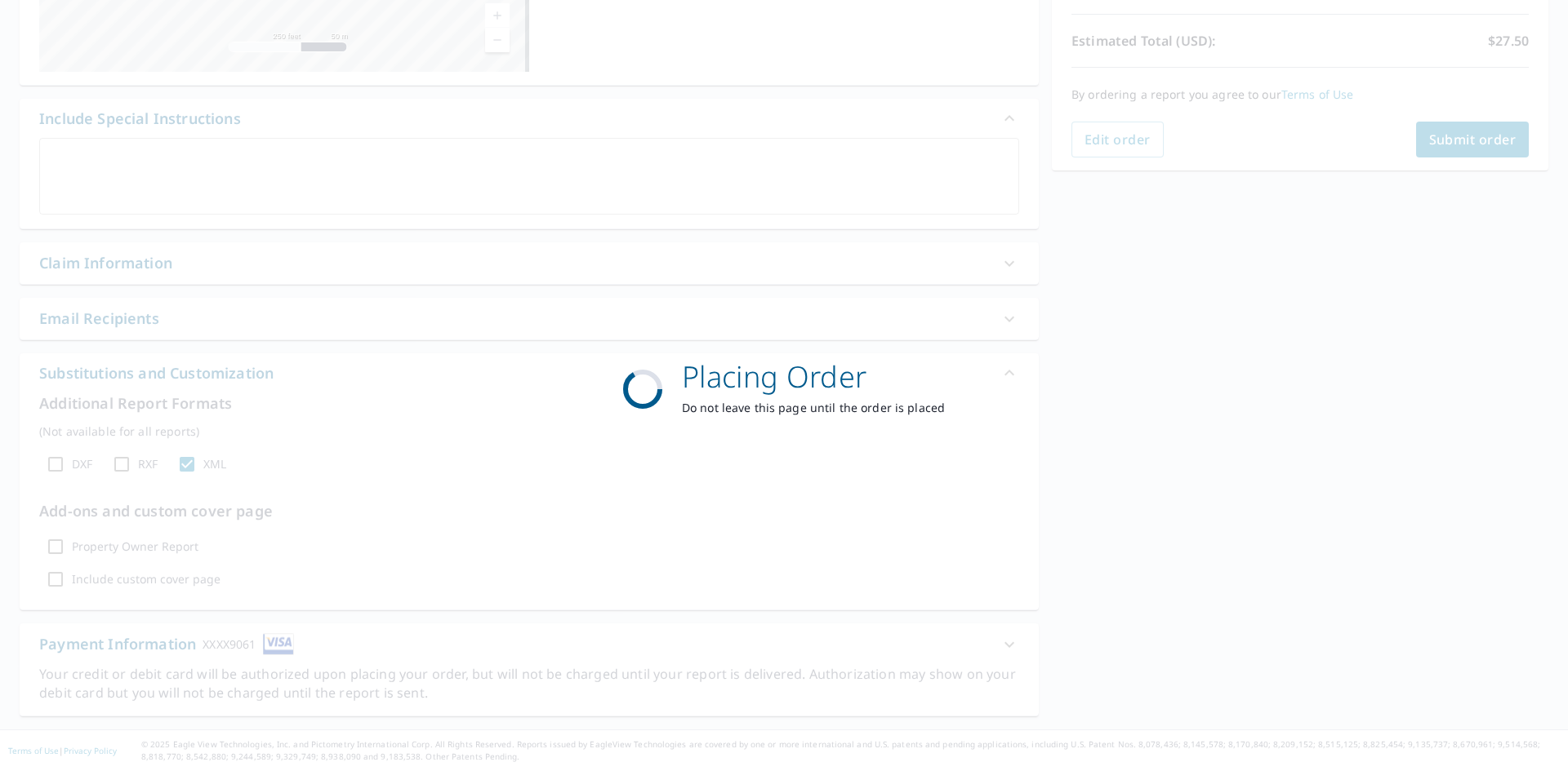
scroll to position [350, 0]
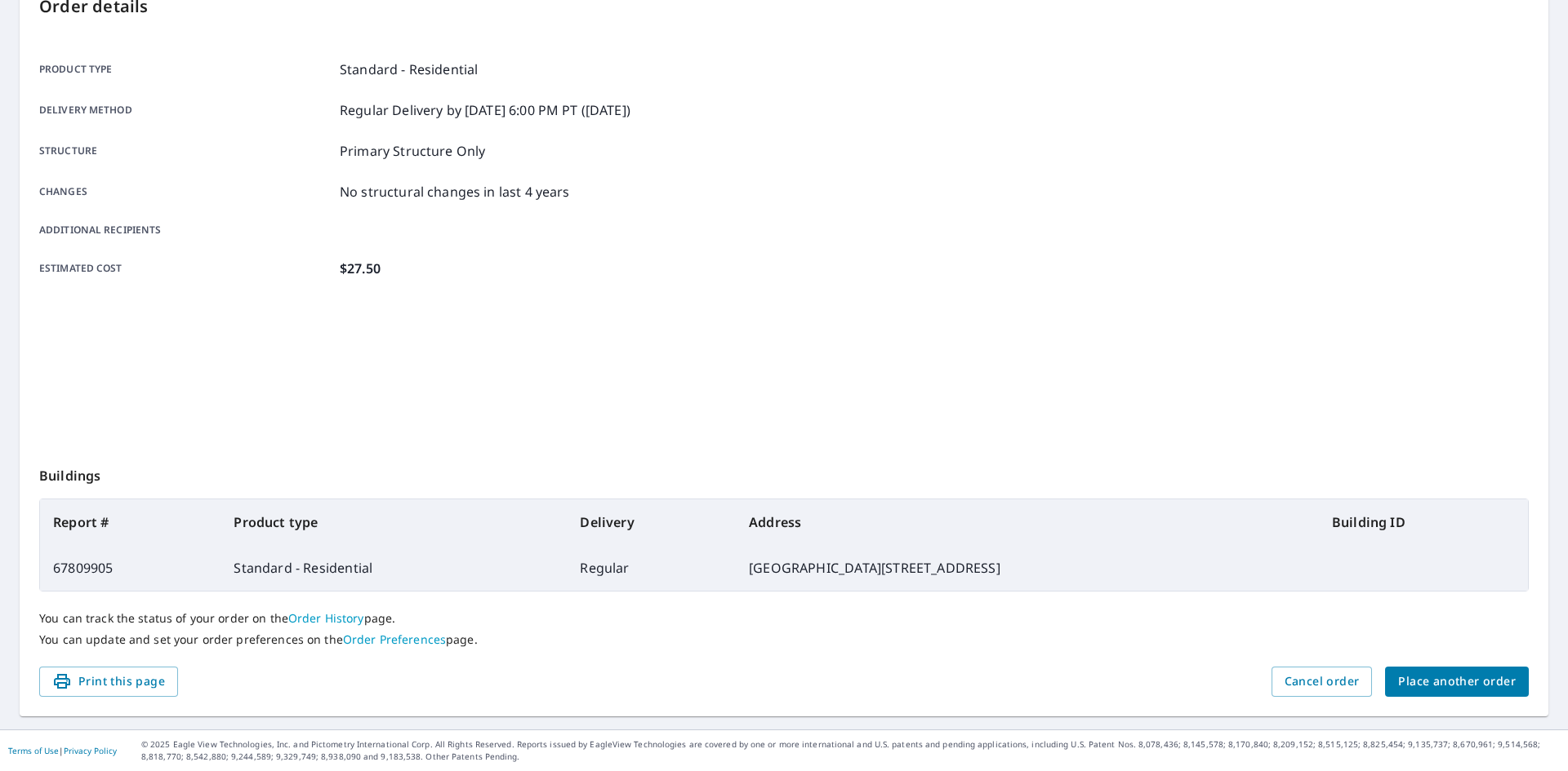
scroll to position [189, 0]
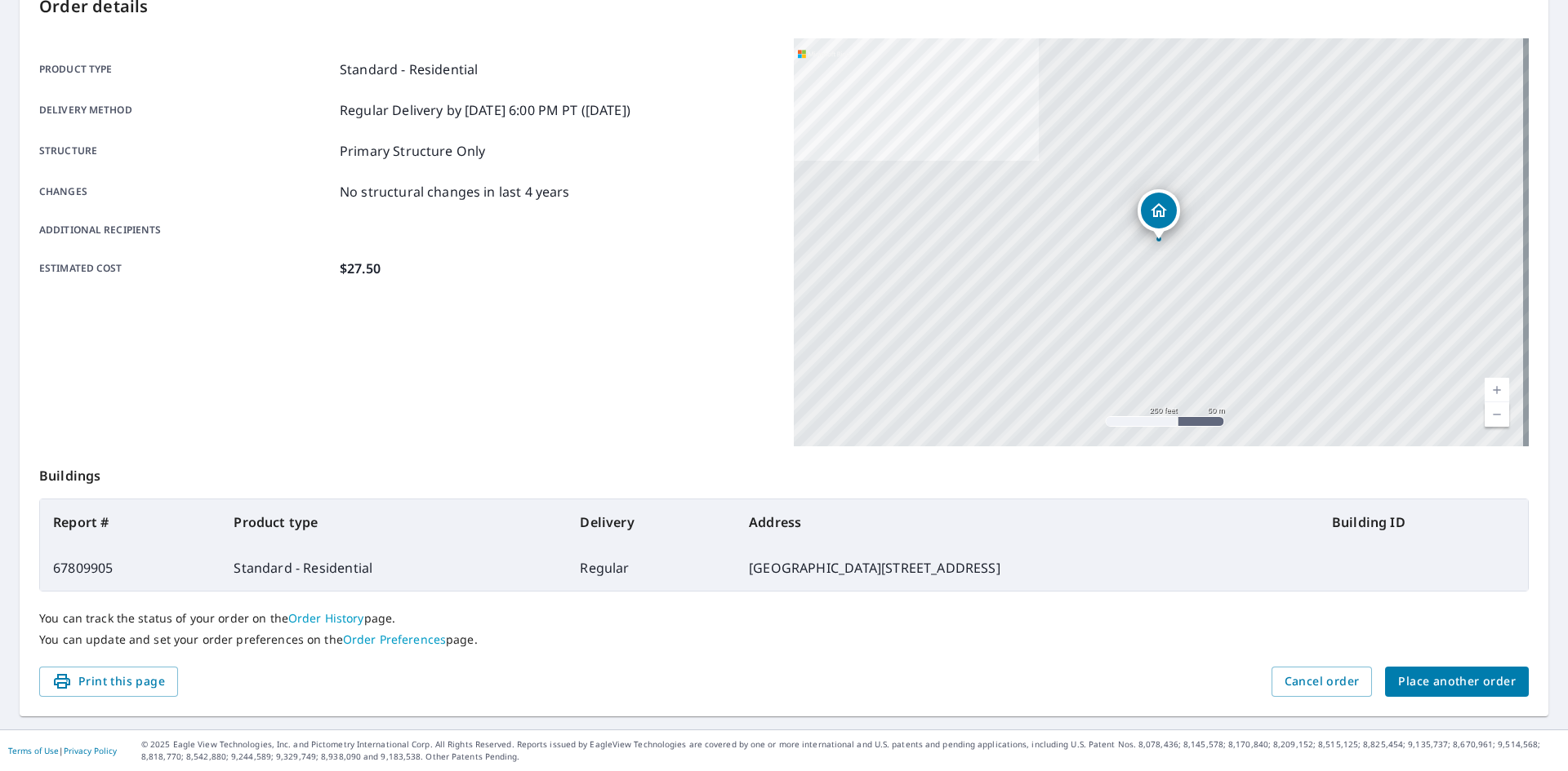
drag, startPoint x: 102, startPoint y: 682, endPoint x: 1392, endPoint y: 660, distance: 1290.2
click at [103, 682] on span "Print this page" at bounding box center [108, 681] width 113 height 21
